Goal: Task Accomplishment & Management: Manage account settings

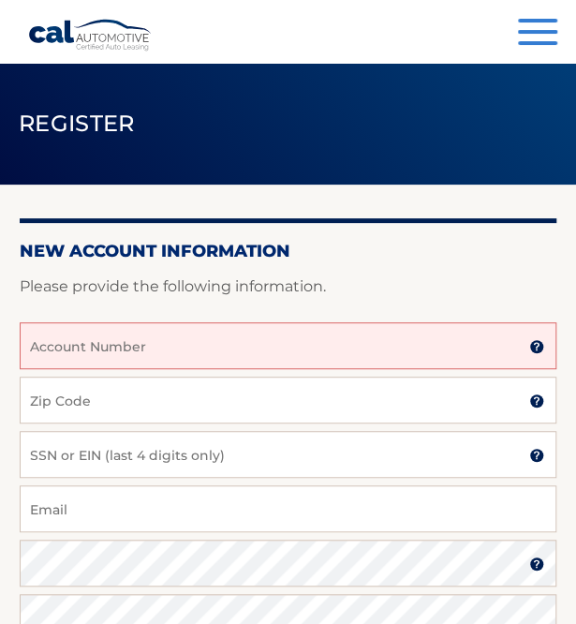
click at [155, 345] on input "Account Number" at bounding box center [288, 345] width 537 height 47
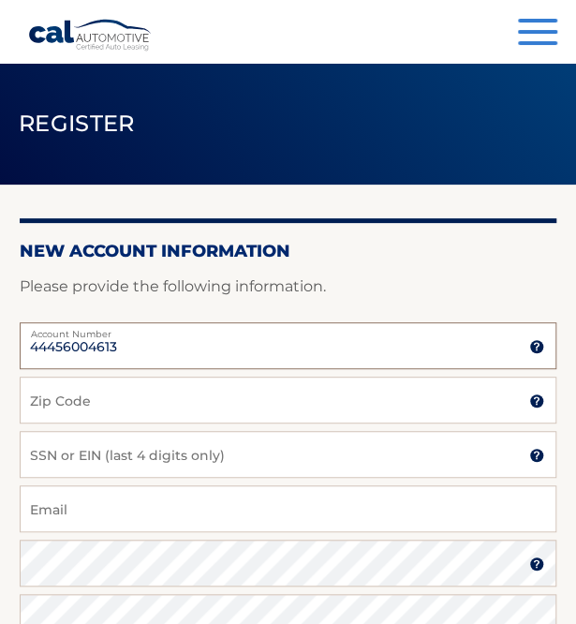
type input "44456004613"
click at [133, 393] on input "Zip Code" at bounding box center [288, 399] width 537 height 47
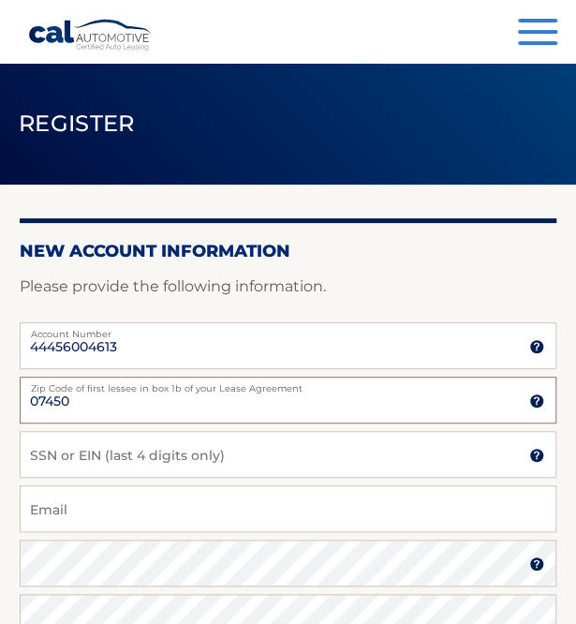
type input "07450"
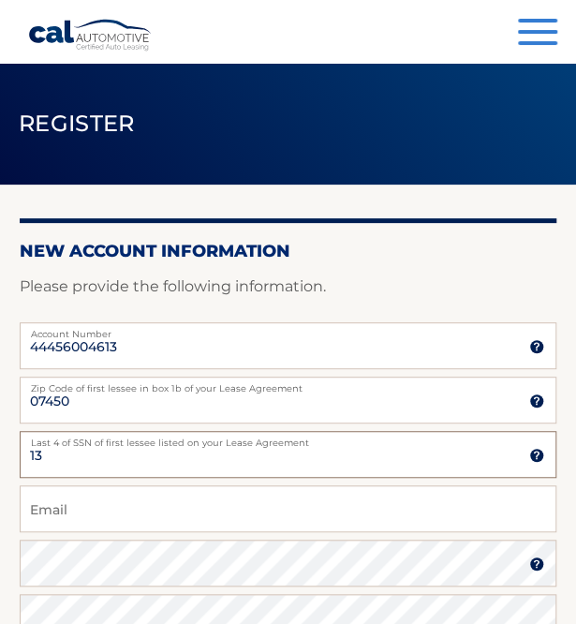
type input "1"
type input "0389"
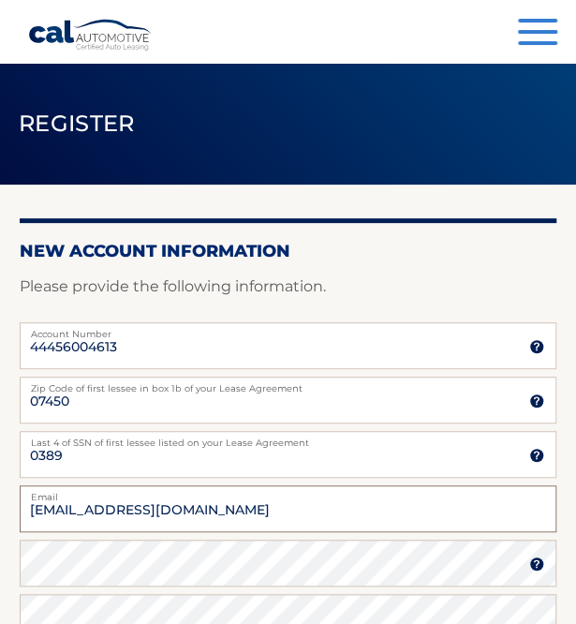
type input "johnpisn@yahoo.com"
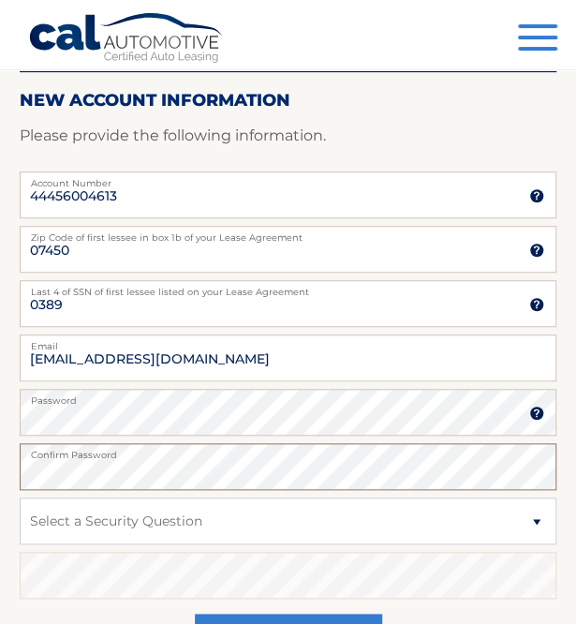
scroll to position [157, 0]
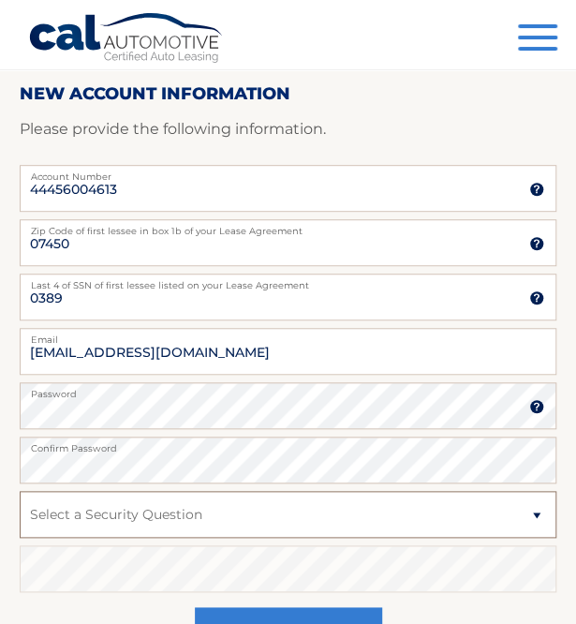
click at [197, 508] on select "Select a Security Question What was the name of your elementary school? What is…" at bounding box center [288, 514] width 537 height 47
select select "3"
click at [20, 491] on select "Select a Security Question What was the name of your elementary school? What is…" at bounding box center [288, 514] width 537 height 47
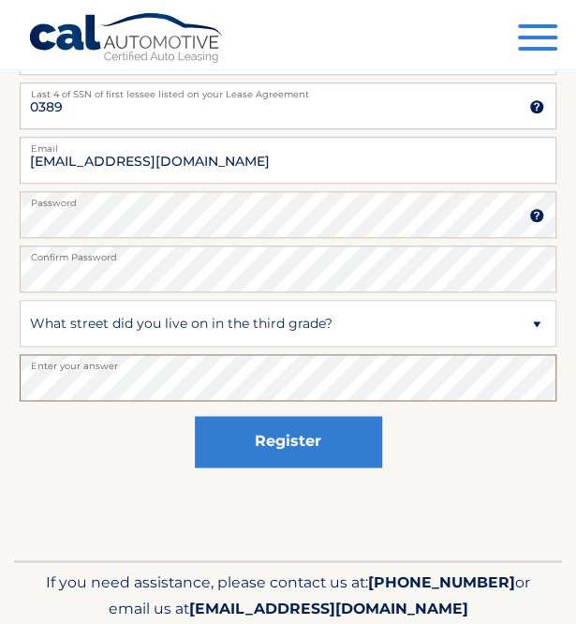
scroll to position [359, 0]
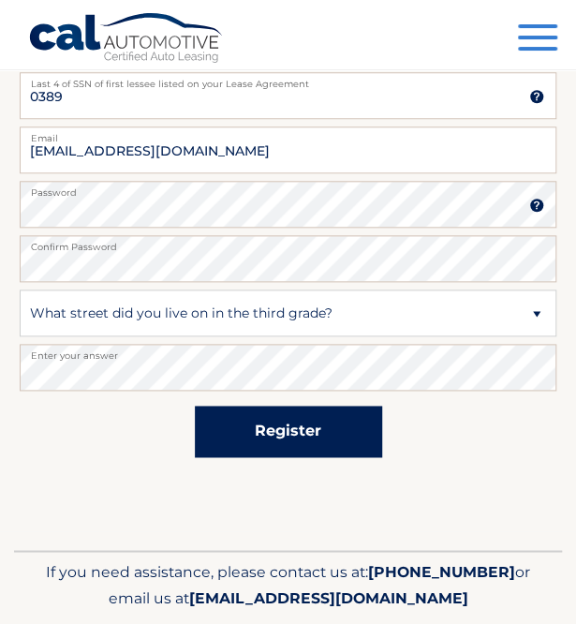
click at [256, 445] on button "Register" at bounding box center [288, 431] width 187 height 52
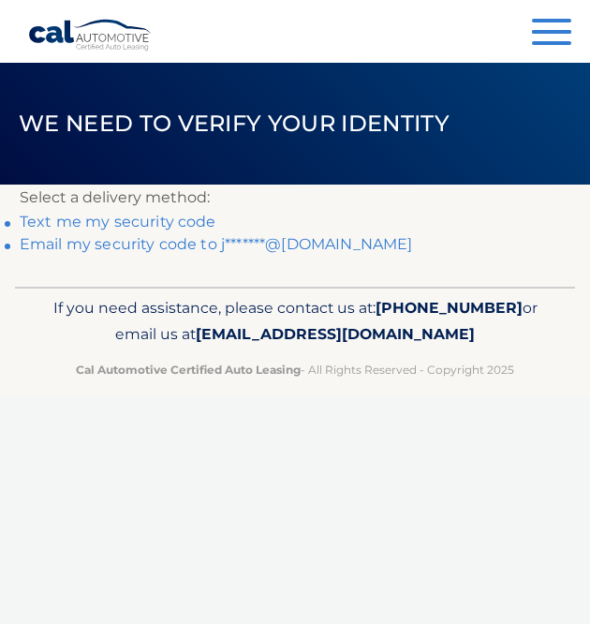
click at [125, 222] on link "Text me my security code" at bounding box center [118, 222] width 197 height 18
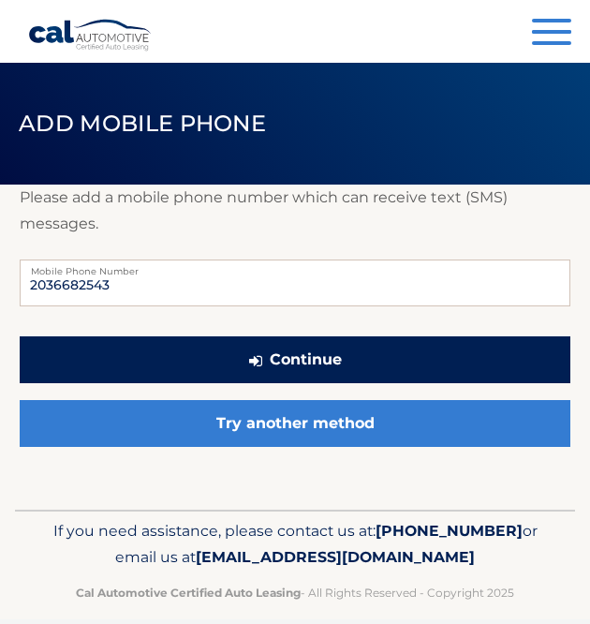
click at [236, 366] on button "Continue" at bounding box center [295, 359] width 551 height 47
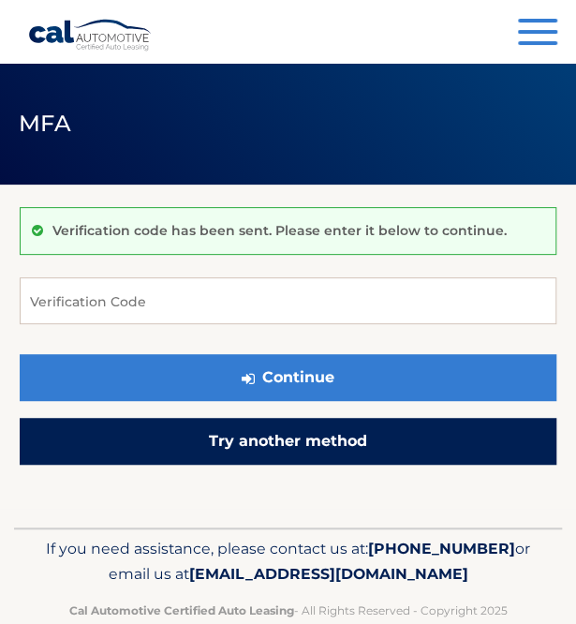
click at [229, 450] on link "Try another method" at bounding box center [288, 441] width 537 height 47
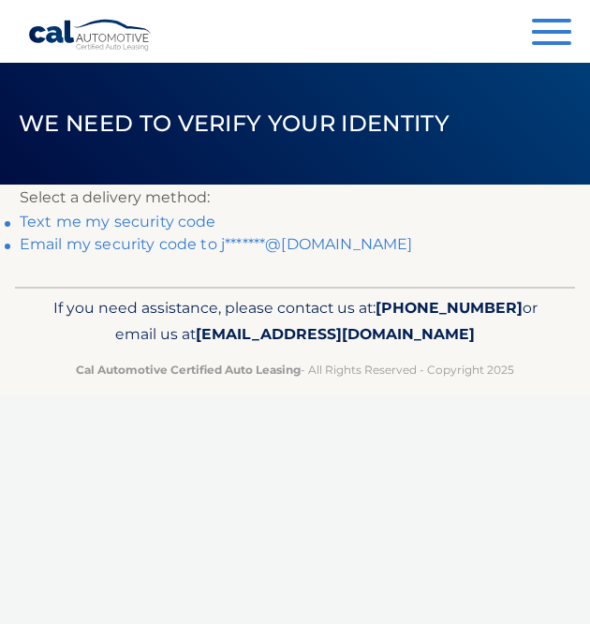
click at [280, 241] on link "Email my security code to j*******@[DOMAIN_NAME]" at bounding box center [216, 244] width 393 height 18
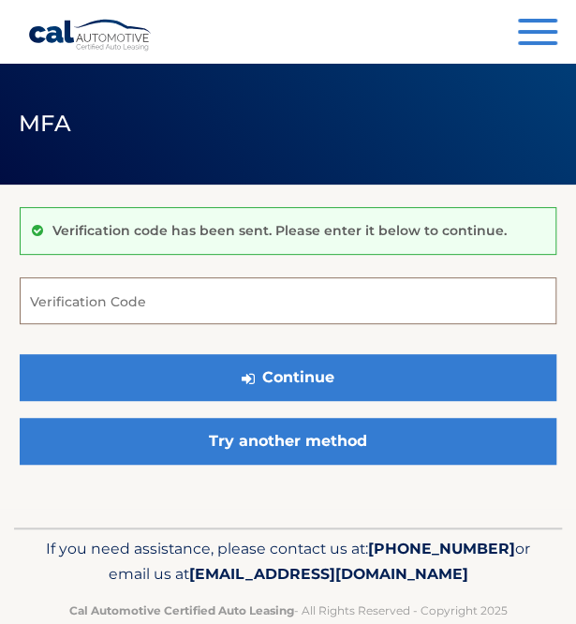
click at [230, 307] on input "Verification Code" at bounding box center [288, 300] width 537 height 47
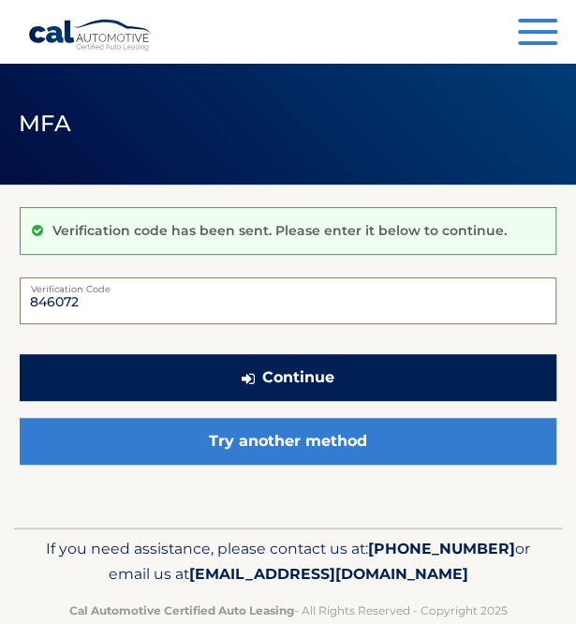
type input "846072"
click at [185, 366] on button "Continue" at bounding box center [288, 377] width 537 height 47
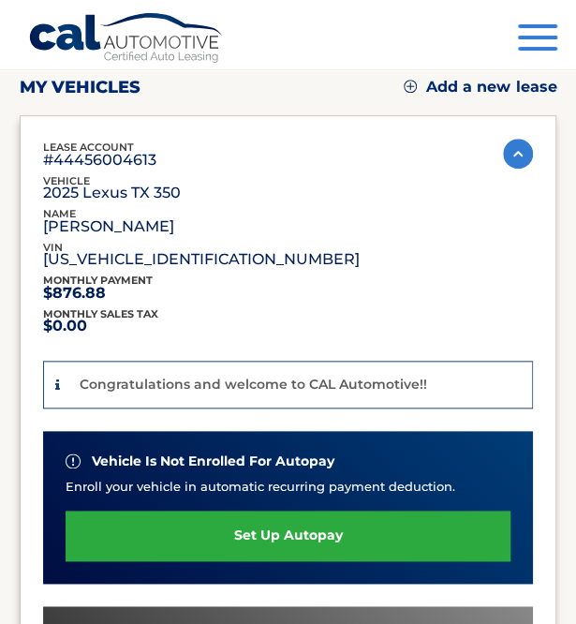
scroll to position [236, 0]
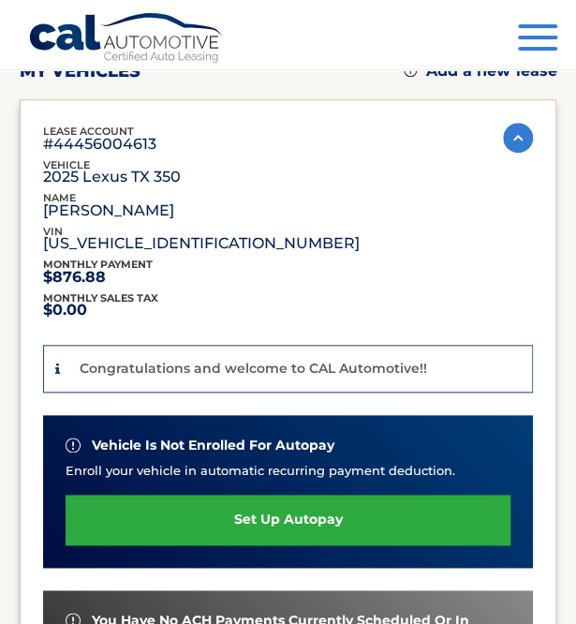
click at [312, 522] on link "set up autopay" at bounding box center [288, 519] width 445 height 50
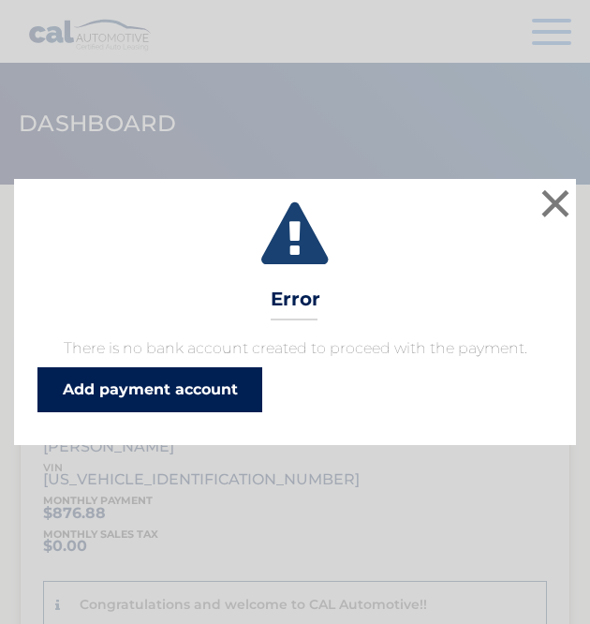
click at [217, 383] on link "Add payment account" at bounding box center [149, 389] width 225 height 45
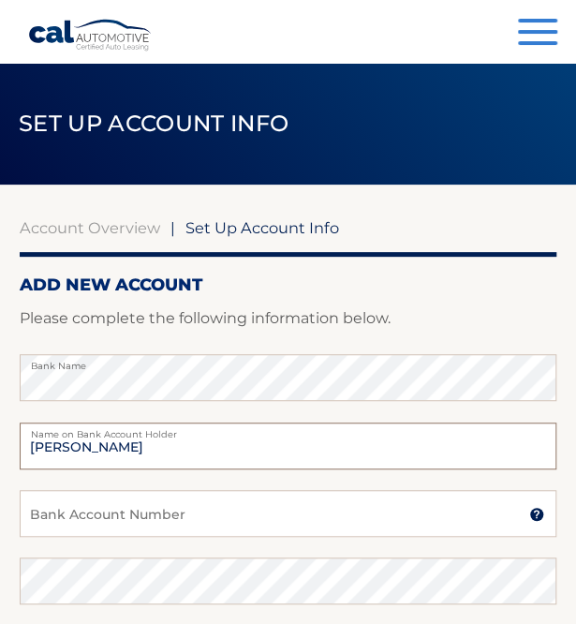
type input "John Pisnanont"
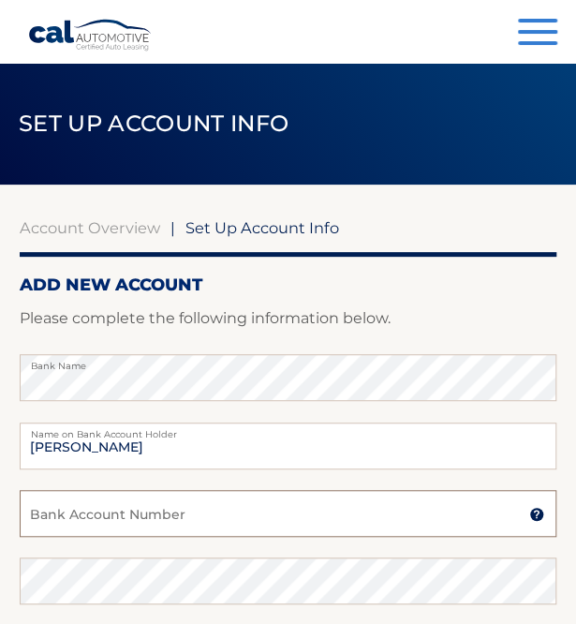
click at [145, 525] on input "Bank Account Number" at bounding box center [288, 513] width 537 height 47
type input "0272148"
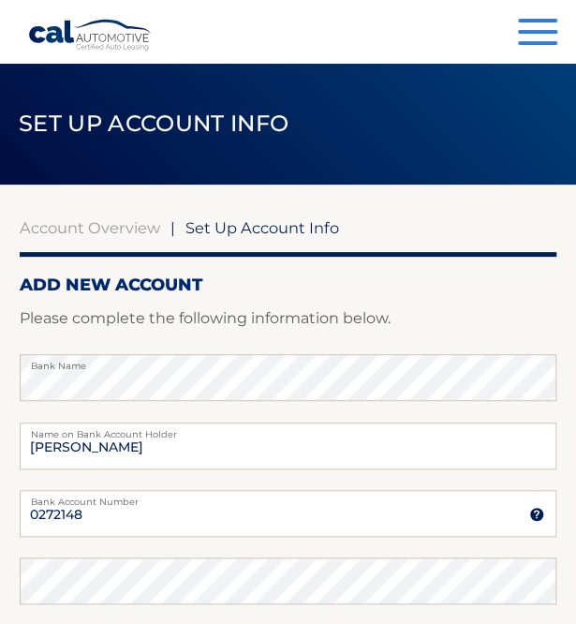
click at [510, 113] on header "Set Up Account Info" at bounding box center [288, 124] width 576 height 122
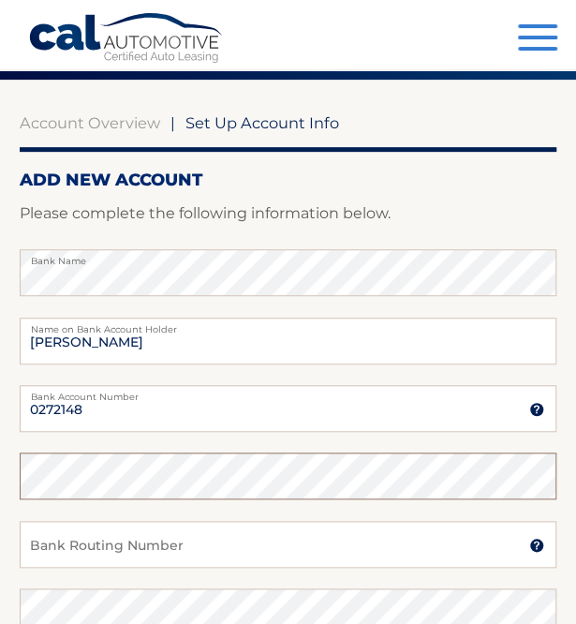
scroll to position [109, 0]
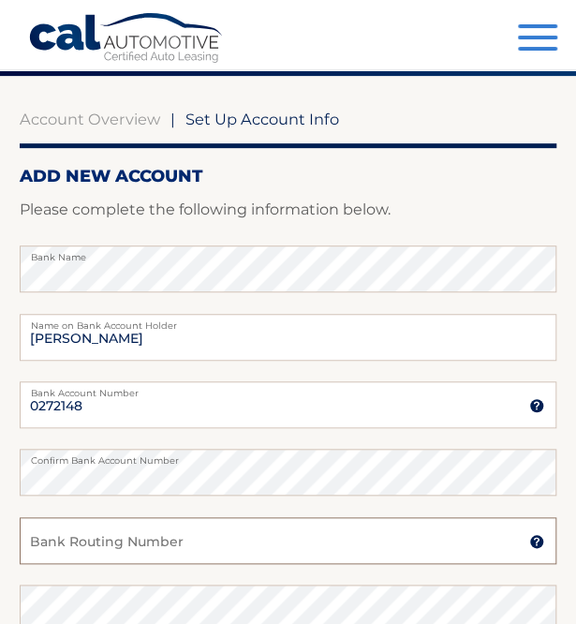
click at [200, 551] on input "Bank Routing Number" at bounding box center [288, 540] width 537 height 47
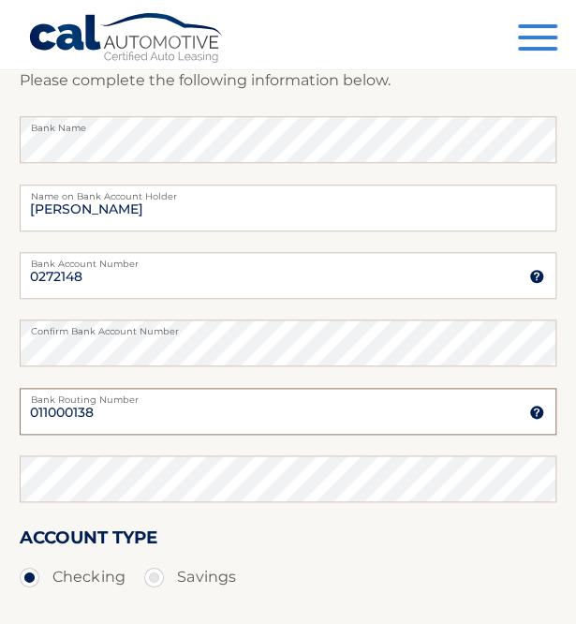
scroll to position [240, 0]
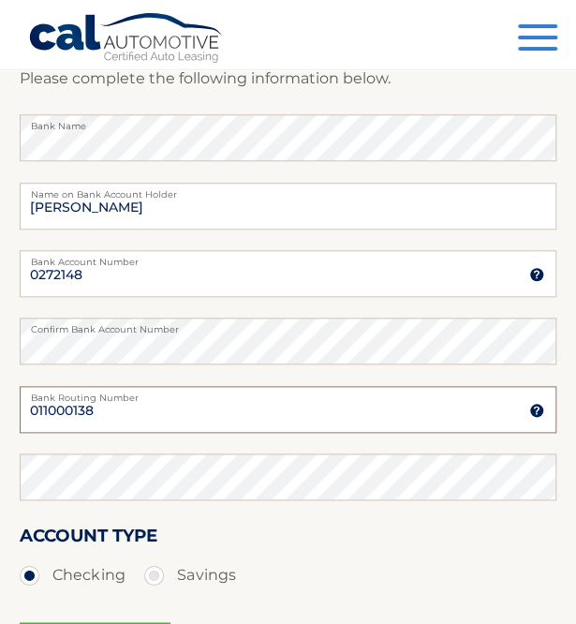
type input "011000138"
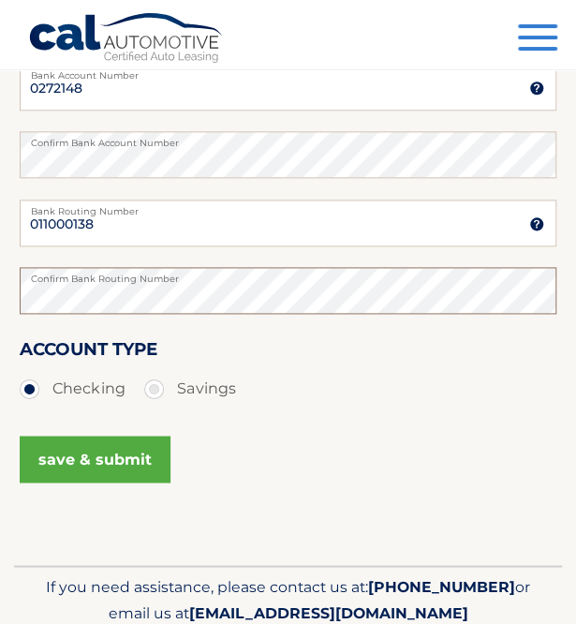
scroll to position [428, 0]
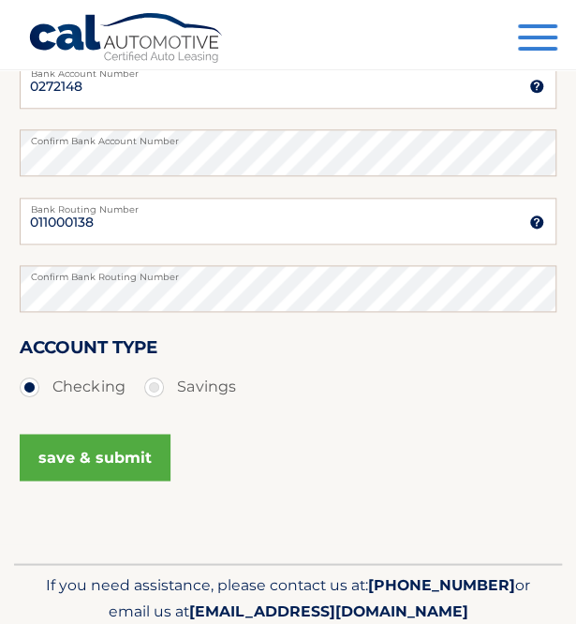
click at [142, 465] on button "save & submit" at bounding box center [95, 457] width 151 height 47
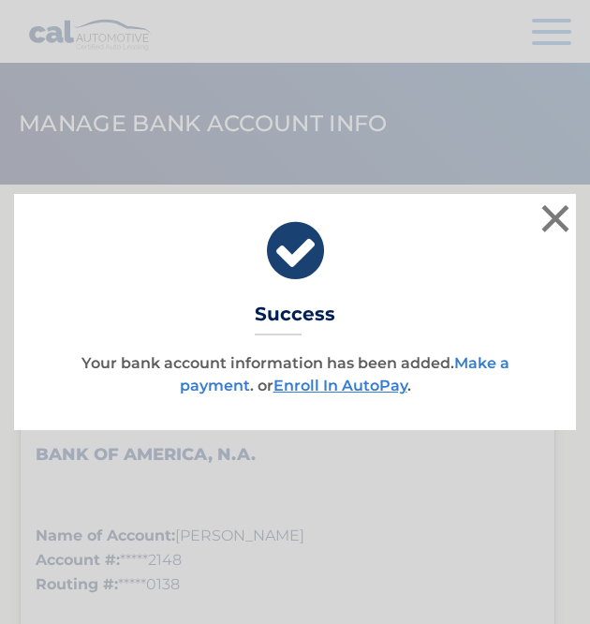
click at [242, 388] on link "Make a payment" at bounding box center [345, 374] width 330 height 40
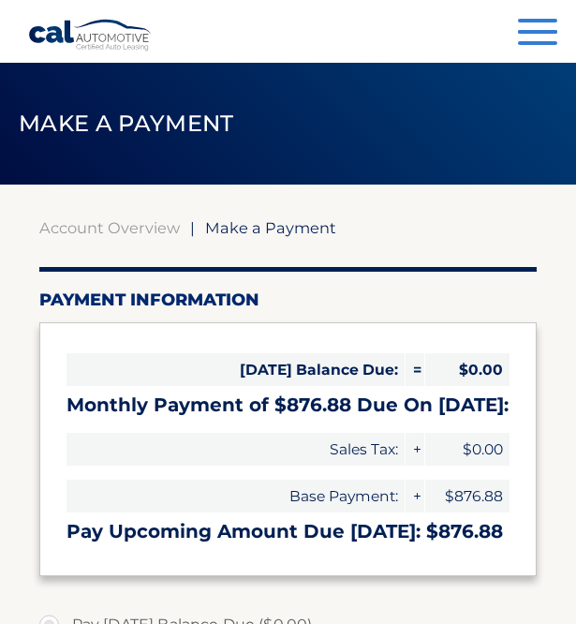
select select "ZTdkZjVlNDktY2QzYS00MzBiLWJlOGQtZTUwNzI1MWQ0YjAz"
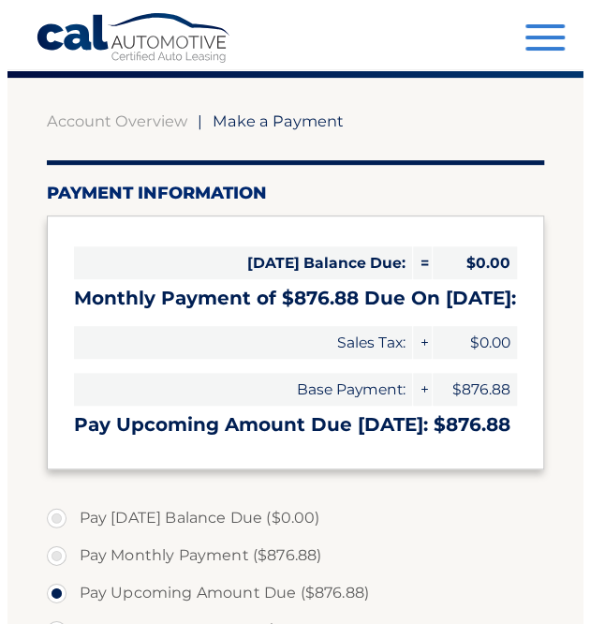
scroll to position [106, 0]
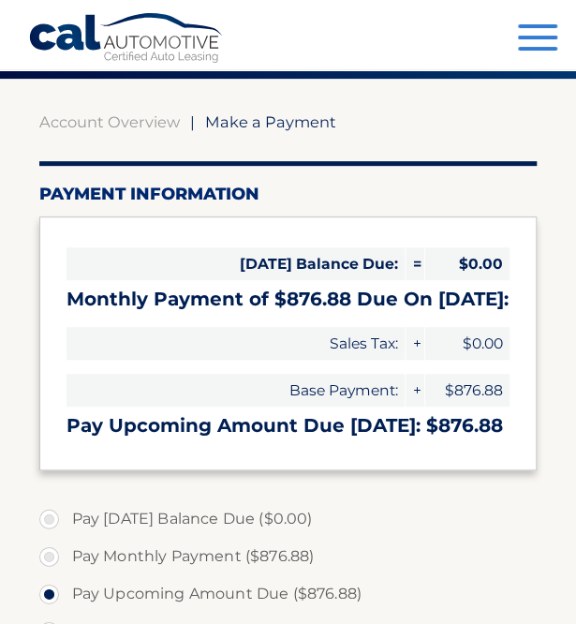
click at [535, 42] on button "Menu" at bounding box center [537, 39] width 39 height 31
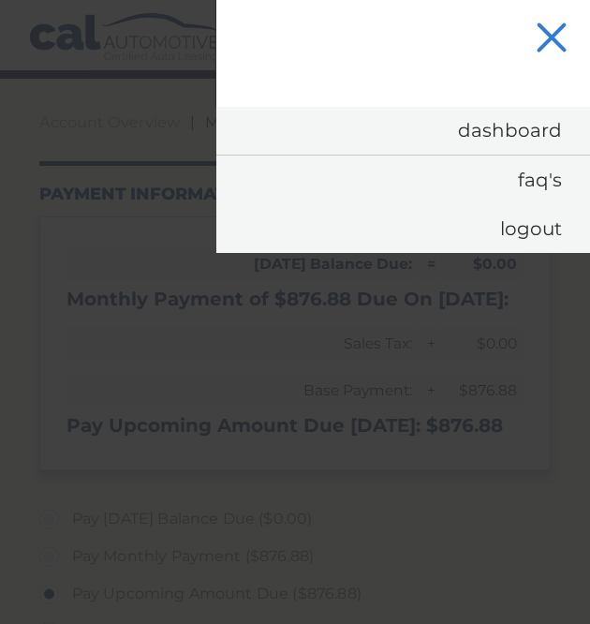
click at [550, 46] on button "Menu" at bounding box center [551, 39] width 39 height 31
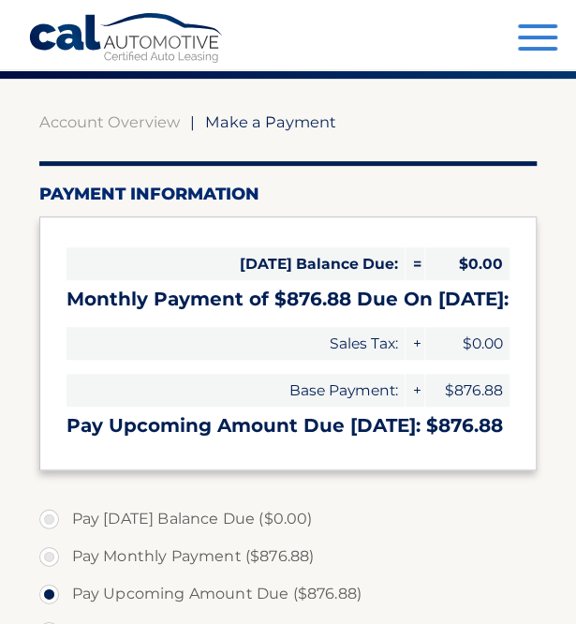
click at [550, 47] on span "button" at bounding box center [537, 49] width 39 height 4
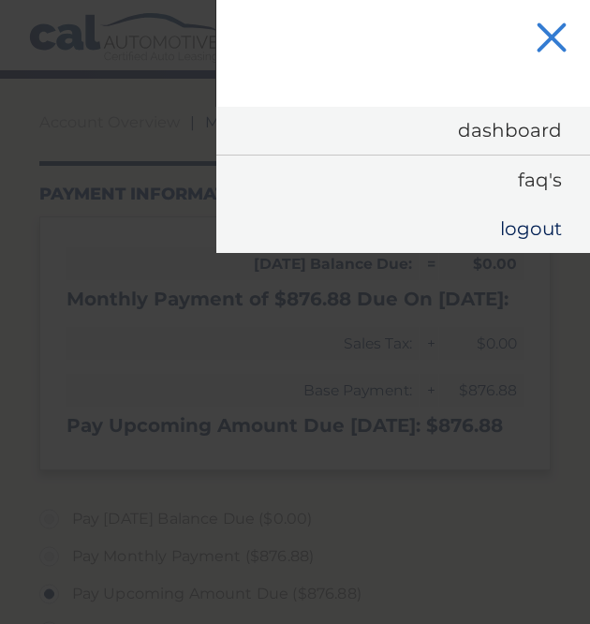
click at [522, 228] on link "Logout" at bounding box center [403, 228] width 374 height 49
